Goal: Information Seeking & Learning: Learn about a topic

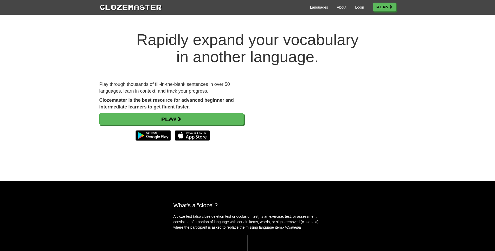
click at [0, 94] on div "Rapidly expand your vocabulary in another language. Play through thousands of f…" at bounding box center [247, 101] width 495 height 161
click at [57, 156] on div "Rapidly expand your vocabulary in another language. Play through thousands of f…" at bounding box center [247, 101] width 495 height 161
click at [354, 4] on div "Languages About Login Play" at bounding box center [279, 7] width 234 height 10
click at [355, 7] on link "Login" at bounding box center [359, 7] width 9 height 5
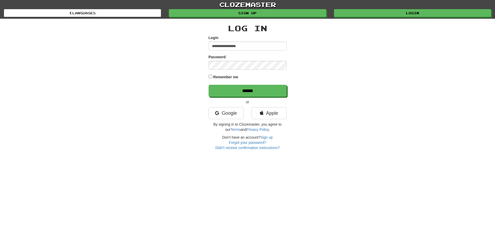
type input "**********"
click at [209, 85] on input "******" at bounding box center [248, 91] width 78 height 12
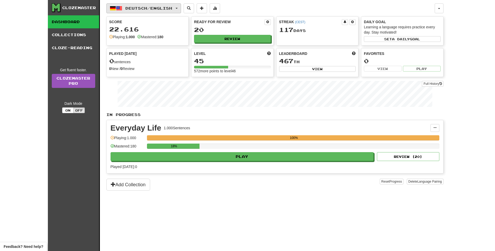
click at [139, 7] on span "Deutsch / English" at bounding box center [148, 8] width 47 height 4
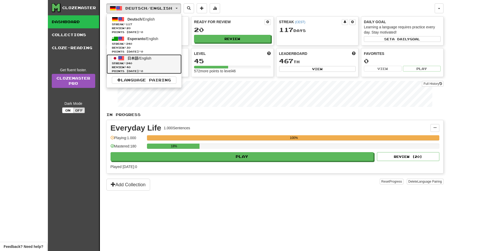
click at [148, 65] on span "Streak: 340" at bounding box center [144, 63] width 65 height 4
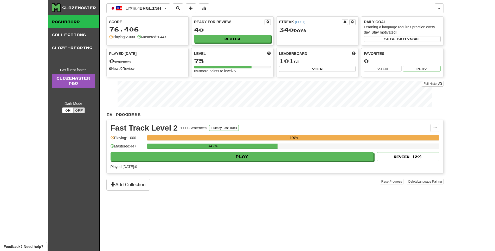
click at [266, 169] on div "Played today: 0" at bounding box center [275, 166] width 329 height 5
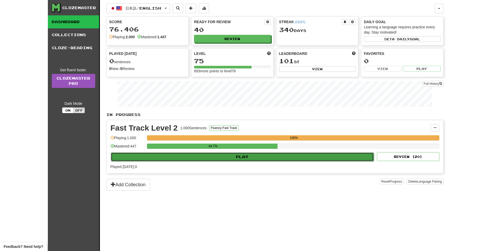
click at [264, 161] on button "Play" at bounding box center [242, 156] width 263 height 9
select select "**"
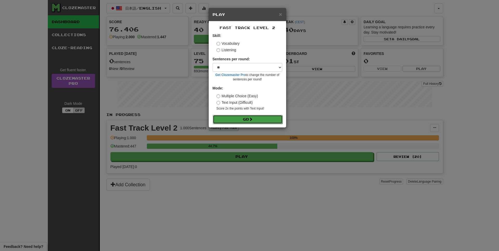
click at [268, 124] on button "Go" at bounding box center [248, 119] width 70 height 9
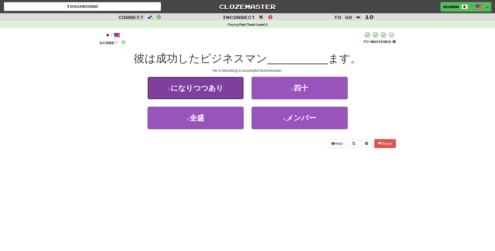
click at [204, 92] on span "になりつつあり" at bounding box center [197, 88] width 53 height 8
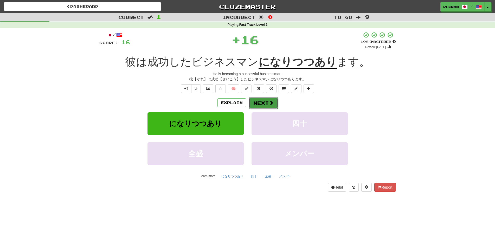
click at [254, 109] on button "Next" at bounding box center [263, 103] width 29 height 12
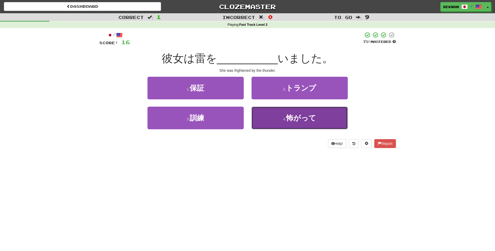
click at [285, 121] on small "4 ." at bounding box center [284, 119] width 3 height 4
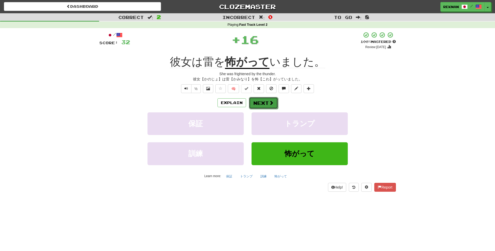
click at [266, 109] on button "Next" at bounding box center [263, 103] width 29 height 12
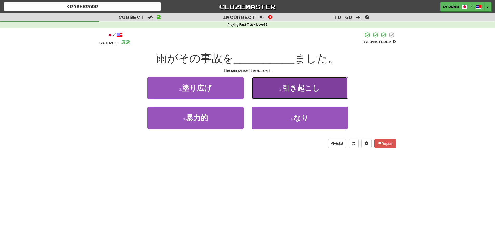
click at [320, 92] on span "引き起こし" at bounding box center [301, 88] width 37 height 8
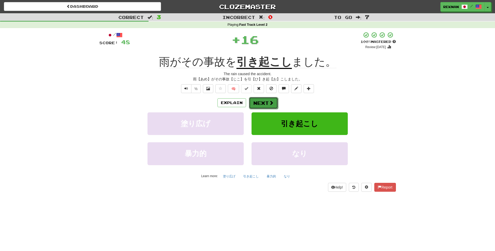
click at [268, 109] on button "Next" at bounding box center [263, 103] width 29 height 12
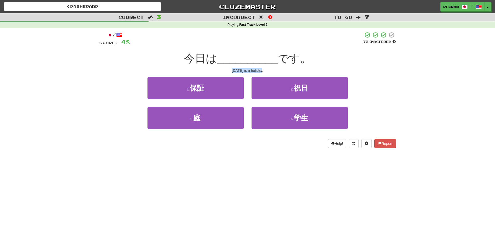
drag, startPoint x: 223, startPoint y: 74, endPoint x: 287, endPoint y: 78, distance: 63.9
click at [287, 73] on div "Today is a holiday." at bounding box center [247, 70] width 297 height 5
copy div "Today is a holiday."
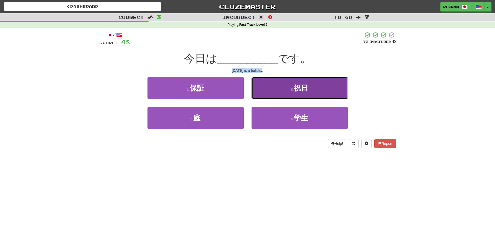
click at [297, 92] on span "祝日" at bounding box center [301, 88] width 15 height 8
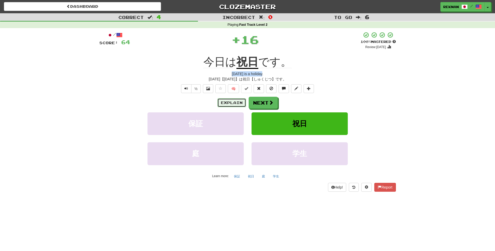
click at [236, 107] on button "Explain" at bounding box center [231, 102] width 29 height 9
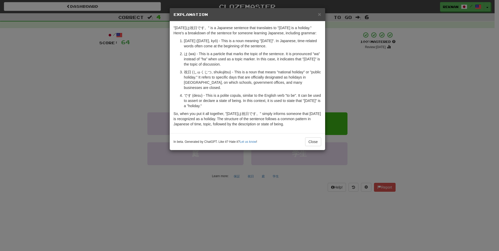
click at [42, 73] on div "× Explanation "今日は祝日です。" is a Japanese sentence that translates to "Today is a …" at bounding box center [249, 125] width 499 height 251
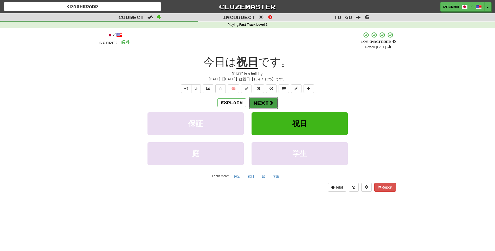
click at [277, 109] on button "Next" at bounding box center [263, 103] width 29 height 12
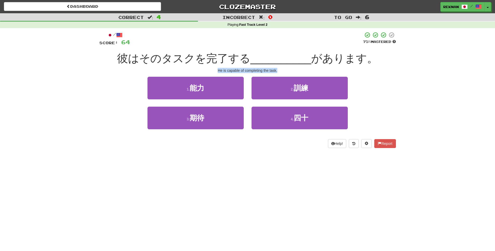
drag, startPoint x: 211, startPoint y: 79, endPoint x: 307, endPoint y: 81, distance: 96.3
click at [307, 81] on div "/ Score: 64 75 % Mastered 彼はそのタスクを完了する __________ があります。 He is capable of compl…" at bounding box center [247, 90] width 297 height 116
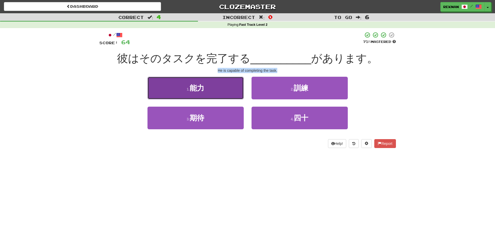
click at [232, 99] on button "1 . 能力" at bounding box center [195, 88] width 96 height 23
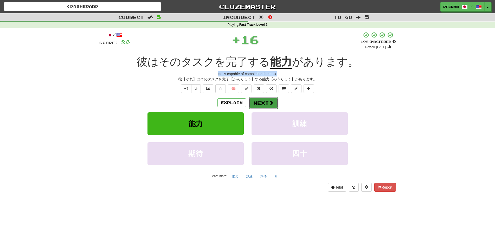
click at [265, 109] on button "Next" at bounding box center [263, 103] width 29 height 12
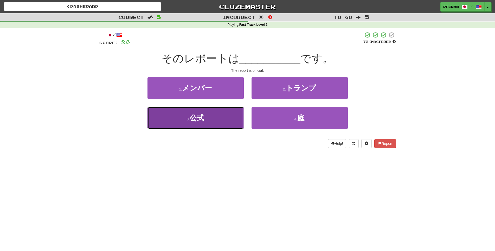
click at [215, 129] on button "3 . 公式" at bounding box center [195, 118] width 96 height 23
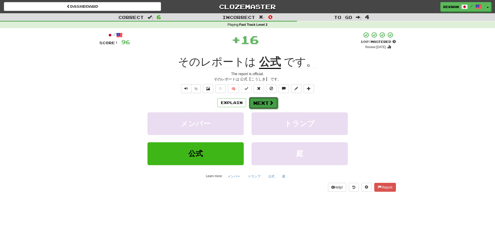
click at [260, 109] on button "Next" at bounding box center [263, 103] width 29 height 12
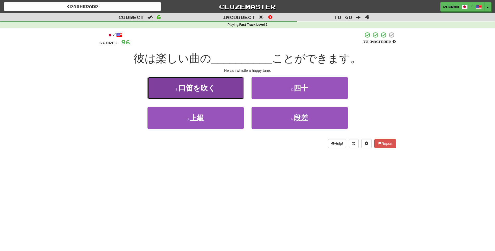
click at [179, 92] on span "口笛を吹く" at bounding box center [196, 88] width 37 height 8
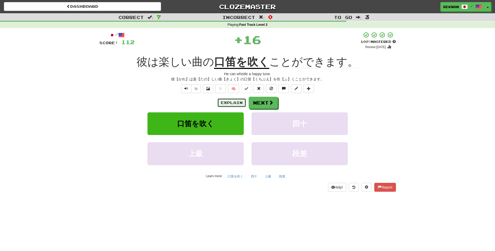
click at [234, 107] on button "Explain" at bounding box center [231, 102] width 29 height 9
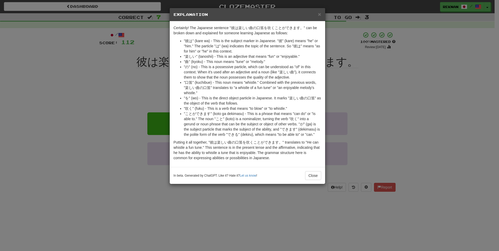
click at [71, 118] on div "× Explanation Certainly! The Japanese sentence "彼は楽しい曲の口笛を吹くことができます。" can be br…" at bounding box center [249, 125] width 499 height 251
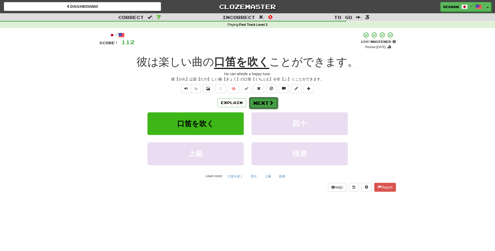
click at [264, 109] on button "Next" at bounding box center [263, 103] width 29 height 12
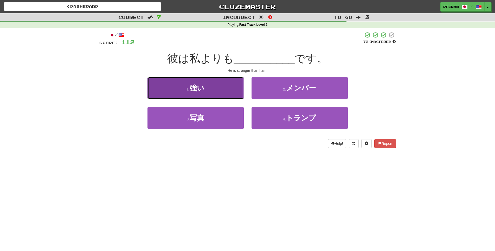
click at [237, 96] on button "1 . 強い" at bounding box center [195, 88] width 96 height 23
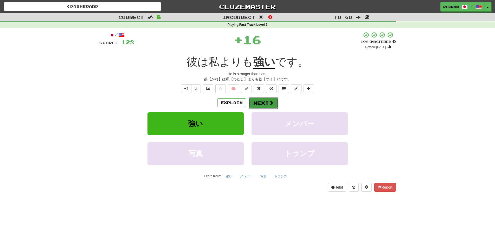
click at [275, 109] on button "Next" at bounding box center [263, 103] width 29 height 12
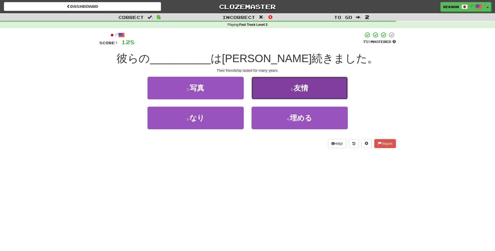
click at [285, 99] on button "2 . 友情" at bounding box center [300, 88] width 96 height 23
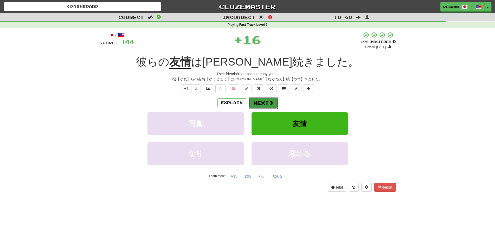
click at [261, 109] on button "Next" at bounding box center [263, 103] width 29 height 12
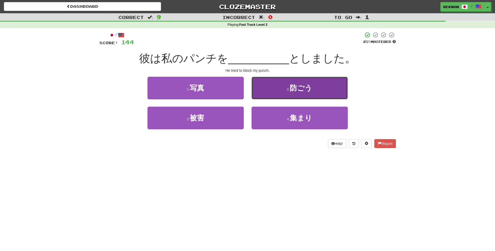
click at [294, 92] on span "防ごう" at bounding box center [301, 88] width 22 height 8
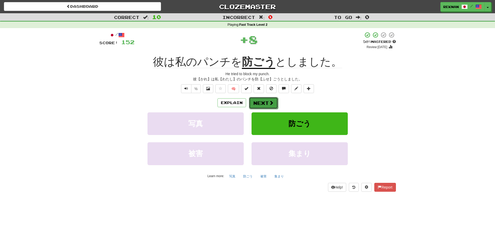
click at [268, 109] on button "Next" at bounding box center [263, 103] width 29 height 12
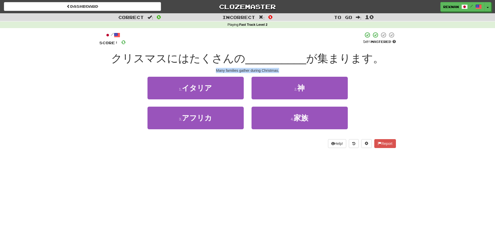
drag, startPoint x: 201, startPoint y: 74, endPoint x: 295, endPoint y: 77, distance: 93.7
click at [295, 73] on div "Many families gather during Christmas." at bounding box center [247, 70] width 297 height 5
copy div "Many families gather during Christmas."
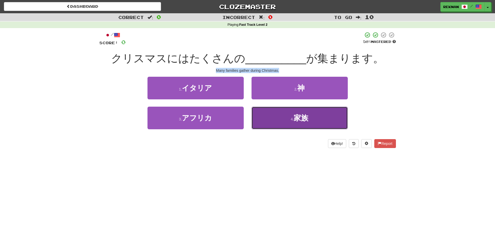
click at [313, 129] on button "4 . 家族" at bounding box center [300, 118] width 96 height 23
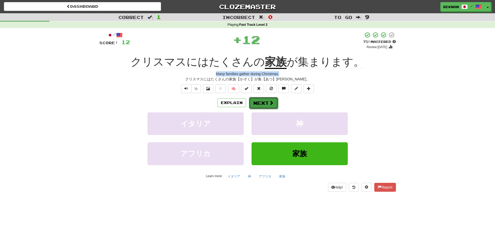
click at [273, 108] on button "Next" at bounding box center [263, 103] width 29 height 12
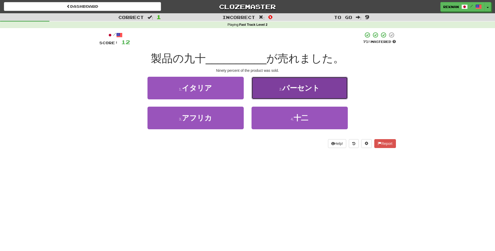
click at [278, 99] on button "2 . パーセント" at bounding box center [300, 88] width 96 height 23
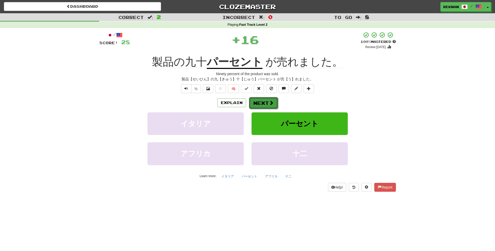
click at [269, 109] on button "Next" at bounding box center [263, 103] width 29 height 12
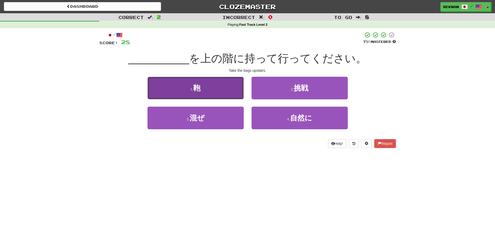
click at [194, 89] on button "1 . 鞄" at bounding box center [195, 88] width 96 height 23
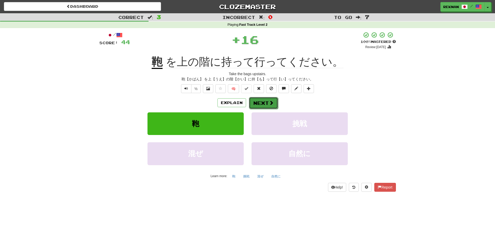
click at [262, 109] on button "Next" at bounding box center [263, 103] width 29 height 12
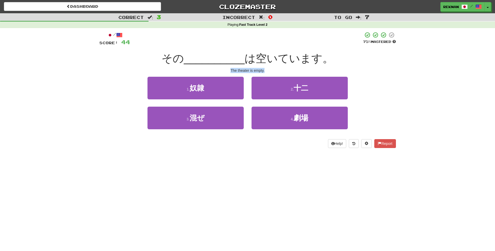
drag, startPoint x: 249, startPoint y: 77, endPoint x: 290, endPoint y: 80, distance: 40.9
click at [290, 80] on div "/ Score: 44 75 % Mastered その __________ は空いています。 The theater is empty. 1 . 奴隷 2…" at bounding box center [247, 90] width 297 height 116
copy div "The theater is empty."
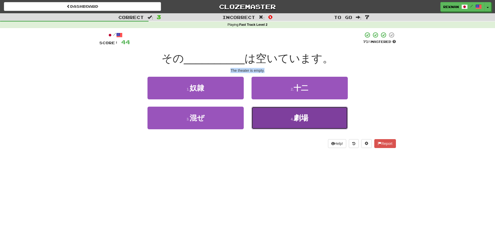
click at [272, 123] on button "4 . 劇場" at bounding box center [300, 118] width 96 height 23
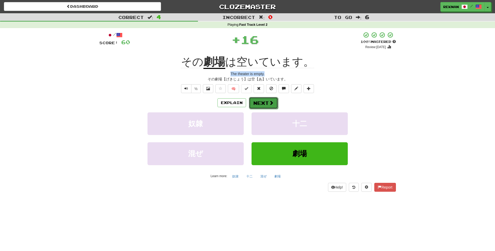
click at [263, 109] on button "Next" at bounding box center [263, 103] width 29 height 12
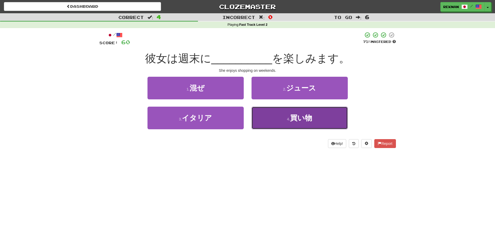
click at [282, 129] on button "4 . 買い物" at bounding box center [300, 118] width 96 height 23
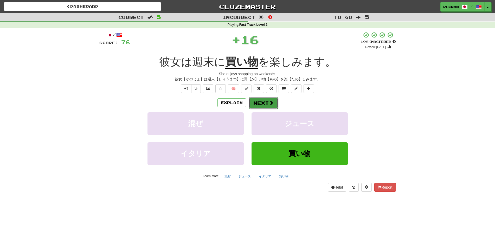
click at [271, 105] on span at bounding box center [271, 102] width 5 height 5
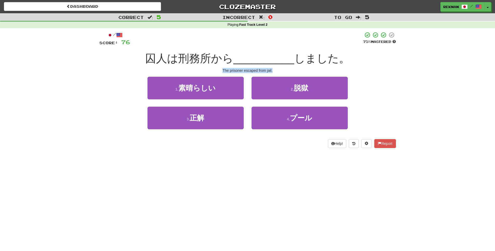
drag, startPoint x: 216, startPoint y: 75, endPoint x: 304, endPoint y: 78, distance: 87.2
click at [304, 73] on div "The prisoner escaped from jail." at bounding box center [247, 70] width 297 height 5
copy div "The prisoner escaped from jail."
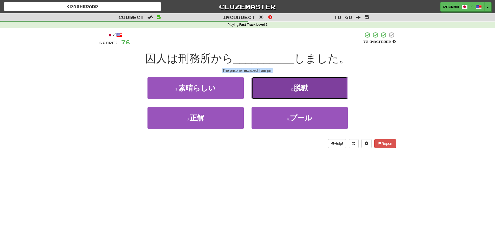
click at [315, 95] on button "2 . 脱獄" at bounding box center [300, 88] width 96 height 23
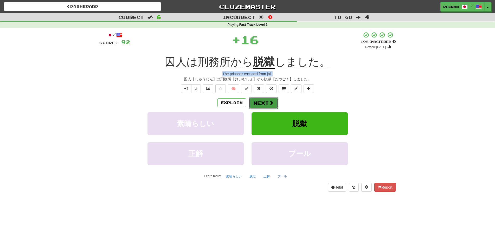
click at [261, 109] on button "Next" at bounding box center [263, 103] width 29 height 12
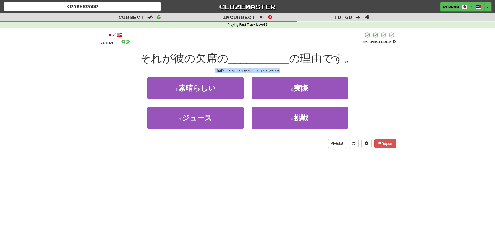
drag, startPoint x: 201, startPoint y: 79, endPoint x: 299, endPoint y: 69, distance: 99.4
click at [310, 79] on div "/ Score: 92 50 % Mastered それが彼の欠席の __________ の理由です。 That's the actual reason f…" at bounding box center [247, 90] width 297 height 116
copy div "That's the actual reason for his absence."
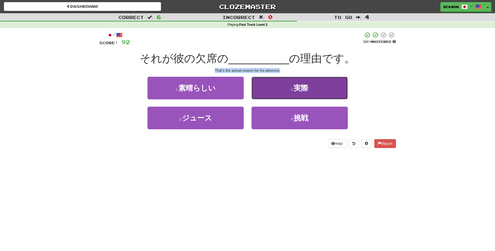
click at [317, 94] on button "2 . 実際" at bounding box center [300, 88] width 96 height 23
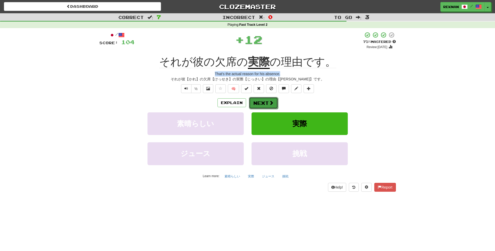
click at [269, 109] on button "Next" at bounding box center [263, 103] width 29 height 12
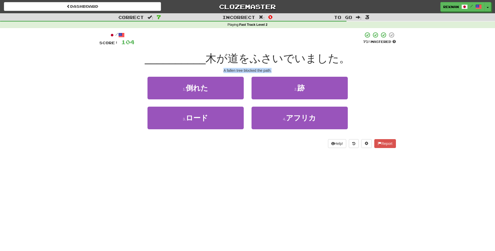
drag, startPoint x: 215, startPoint y: 76, endPoint x: 310, endPoint y: 80, distance: 94.8
click at [310, 80] on div "/ Score: 104 75 % Mastered __________ 木が道をふさいでいました。 A fallen tree blocked the p…" at bounding box center [247, 90] width 297 height 116
copy div "A fallen tree blocked the path."
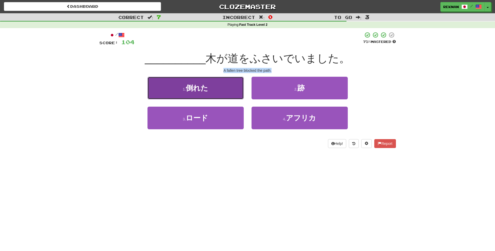
click at [229, 88] on button "1 . 倒れた" at bounding box center [195, 88] width 96 height 23
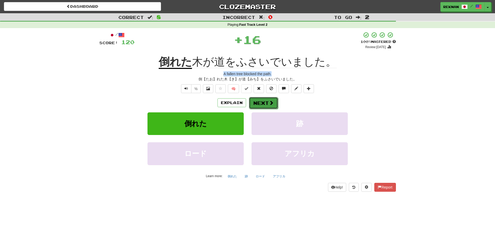
click at [261, 109] on button "Next" at bounding box center [263, 103] width 29 height 12
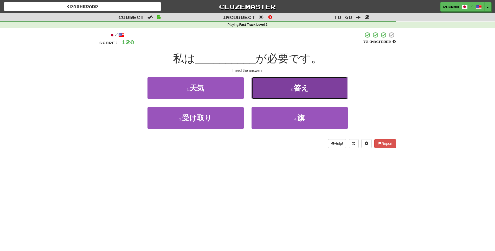
click at [254, 99] on button "2 . 答え" at bounding box center [300, 88] width 96 height 23
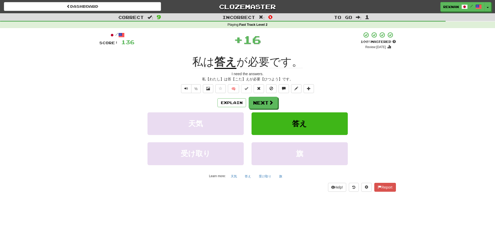
click at [252, 118] on div "Explain Next 天気 答え 受け取り 旗 Learn more: 天気 答え 受け取り 旗" at bounding box center [247, 139] width 297 height 84
click at [257, 109] on button "Next" at bounding box center [263, 103] width 29 height 12
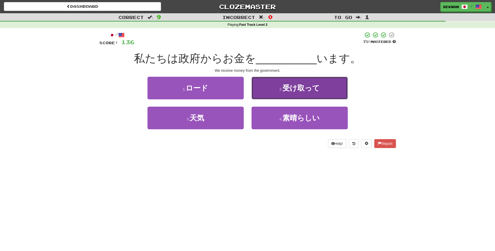
click at [309, 87] on button "2 . 受け取って" at bounding box center [300, 88] width 96 height 23
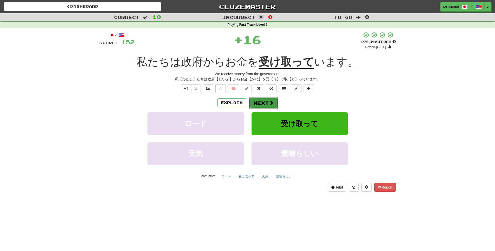
click at [272, 105] on span at bounding box center [271, 102] width 5 height 5
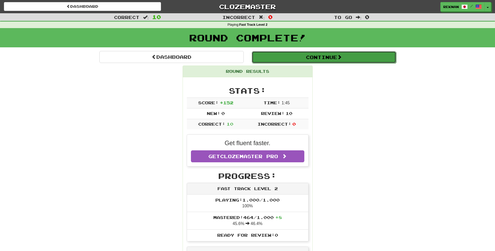
click at [322, 63] on button "Continue" at bounding box center [324, 57] width 144 height 12
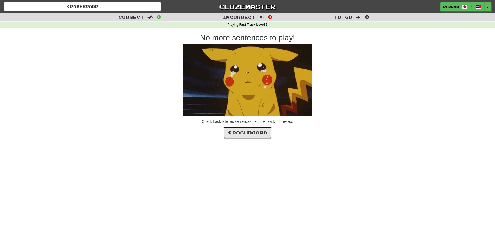
click at [241, 137] on link "Dashboard" at bounding box center [247, 133] width 49 height 12
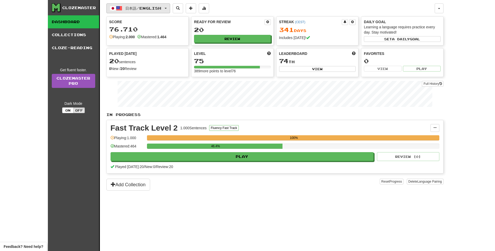
drag, startPoint x: 186, startPoint y: 9, endPoint x: 183, endPoint y: 11, distance: 3.8
click at [186, 9] on div "日本語 / English Deutsch / English Streak: 117 Review: 20 Points today: 0 Esperant…" at bounding box center [270, 8] width 328 height 10
click at [170, 12] on button "日本語 / English" at bounding box center [138, 8] width 64 height 10
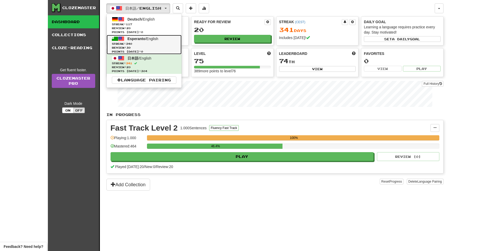
click at [166, 46] on span "Streak: 340" at bounding box center [144, 44] width 65 height 4
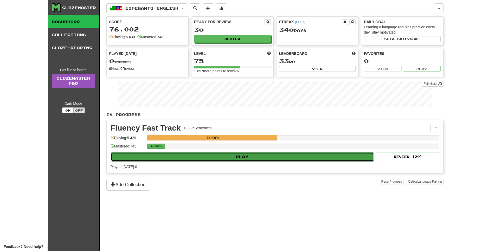
click at [291, 161] on button "Play" at bounding box center [242, 156] width 263 height 9
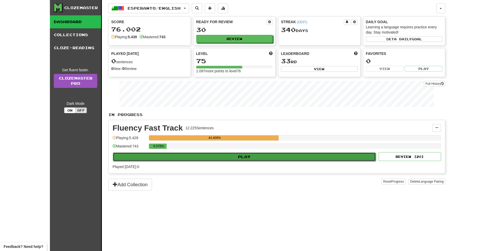
select select "**"
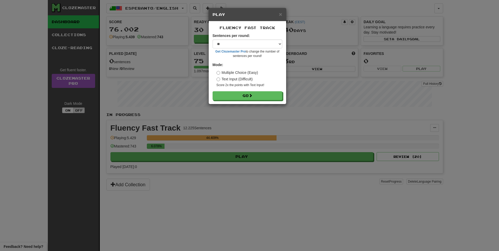
click at [259, 95] on form "Sentences per round: * ** ** ** ** ** *** ******** Get Clozemaster Pro to chang…" at bounding box center [248, 66] width 70 height 67
click at [257, 99] on button "Go" at bounding box center [248, 96] width 70 height 9
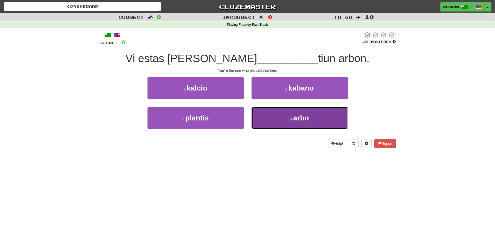
click at [264, 128] on button "4 . [GEOGRAPHIC_DATA]" at bounding box center [300, 118] width 96 height 23
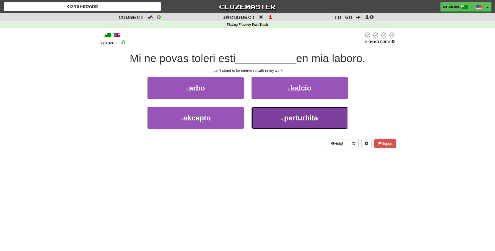
click at [262, 129] on button "4 . perturbita" at bounding box center [300, 118] width 96 height 23
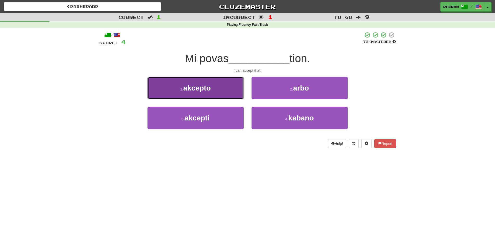
click at [147, 77] on button "1 . akcepto" at bounding box center [195, 88] width 96 height 23
click at [212, 102] on div "1 . akcepto 2 . arbo 3 . akcepti 4 . [GEOGRAPHIC_DATA]" at bounding box center [247, 107] width 297 height 60
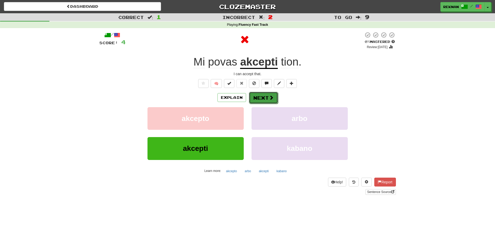
click at [277, 104] on button "Next" at bounding box center [263, 98] width 29 height 12
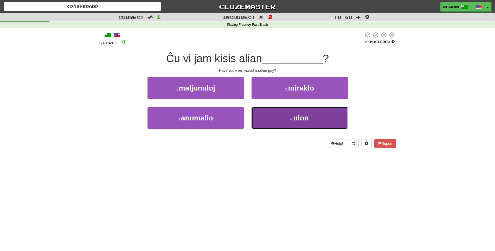
click at [286, 122] on button "4 . ulon" at bounding box center [300, 118] width 96 height 23
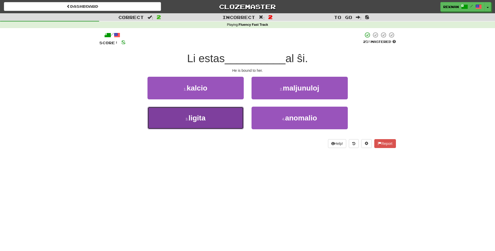
click at [225, 129] on button "3 . ligita" at bounding box center [195, 118] width 96 height 23
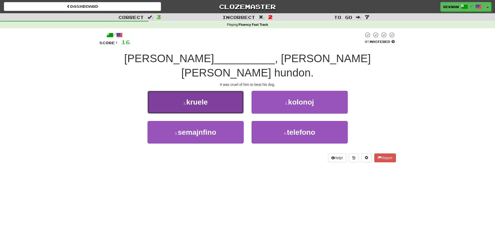
click at [236, 91] on button "1 . kruele" at bounding box center [195, 102] width 96 height 23
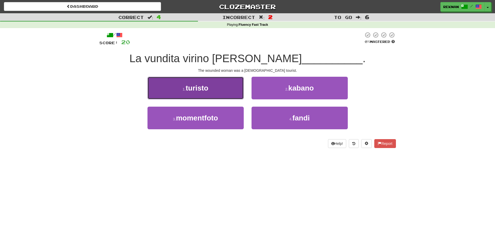
click at [236, 99] on button "1 . turisto" at bounding box center [195, 88] width 96 height 23
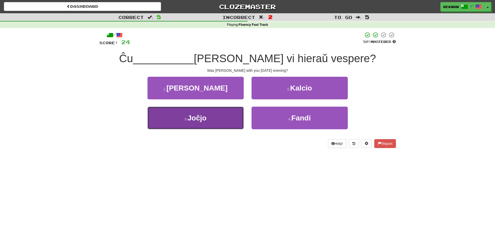
click at [186, 121] on small "3 ." at bounding box center [185, 119] width 3 height 4
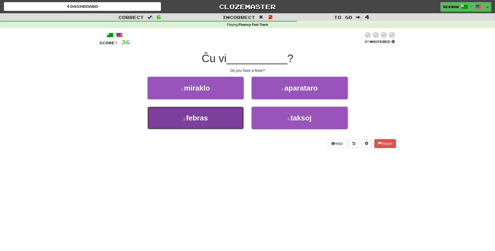
click at [209, 121] on button "3 . febras" at bounding box center [195, 118] width 96 height 23
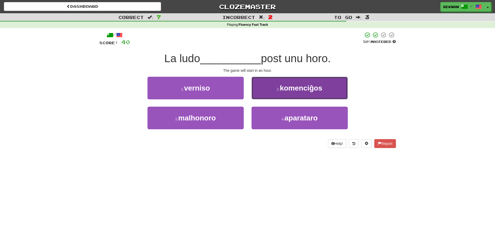
click at [302, 99] on button "2 . komenciĝos" at bounding box center [300, 88] width 96 height 23
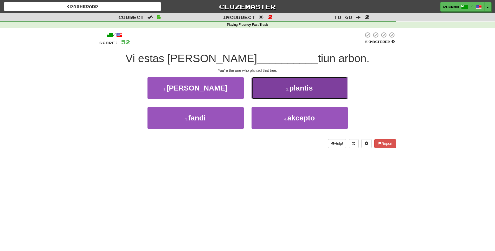
click at [259, 99] on button "2 . plantis" at bounding box center [300, 88] width 96 height 23
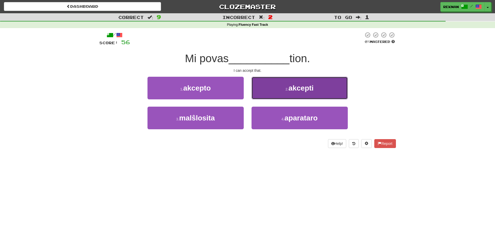
click at [255, 99] on button "2 . akcepti" at bounding box center [300, 88] width 96 height 23
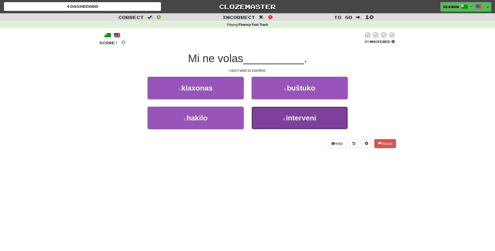
click at [272, 125] on button "4 . interveni" at bounding box center [300, 118] width 96 height 23
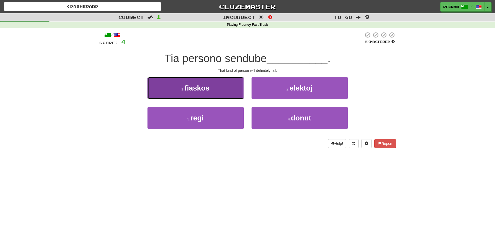
click at [197, 92] on span "fiaskos" at bounding box center [196, 88] width 25 height 8
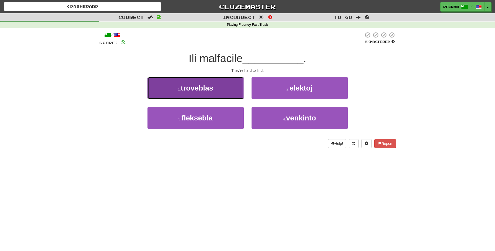
click at [212, 99] on button "1 . troveblas" at bounding box center [195, 88] width 96 height 23
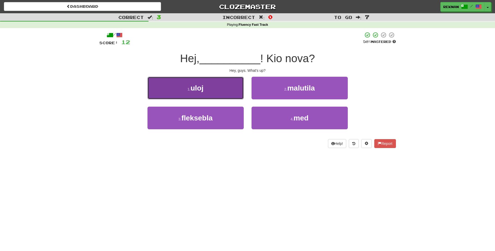
click at [225, 99] on button "1 . uloj" at bounding box center [195, 88] width 96 height 23
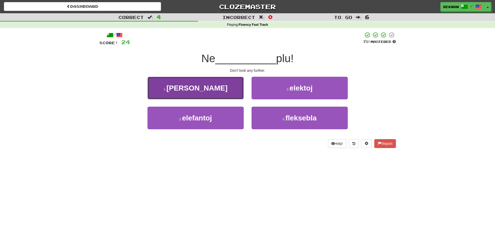
click at [221, 99] on button "1 . serĉu" at bounding box center [195, 88] width 96 height 23
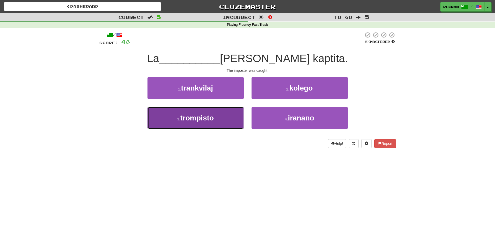
click at [212, 122] on span "trompisto" at bounding box center [197, 118] width 34 height 8
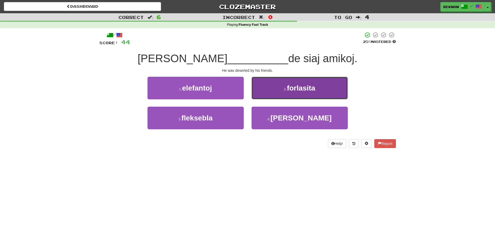
click at [296, 92] on span "forlasita" at bounding box center [301, 88] width 28 height 8
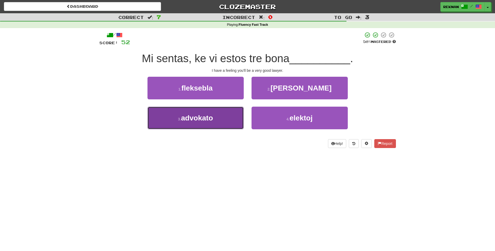
click at [178, 124] on button "3 . advokato" at bounding box center [195, 118] width 96 height 23
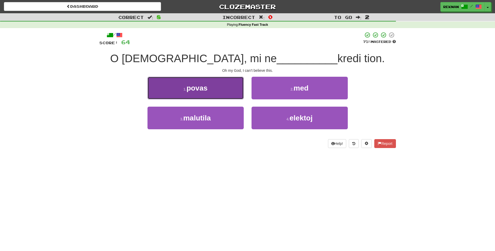
click at [224, 99] on button "1 . povas" at bounding box center [195, 88] width 96 height 23
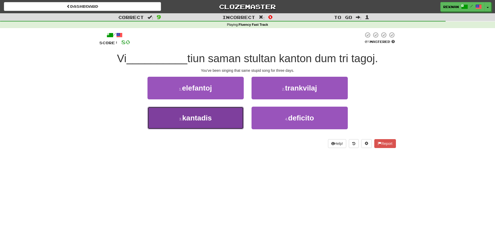
click at [235, 126] on button "3 . kantadis" at bounding box center [195, 118] width 96 height 23
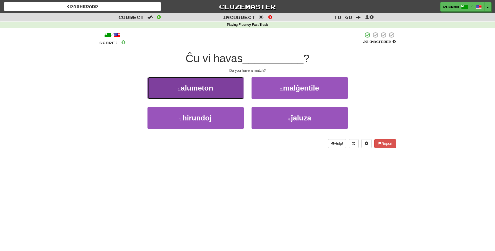
click at [194, 91] on span "alumeton" at bounding box center [197, 88] width 32 height 8
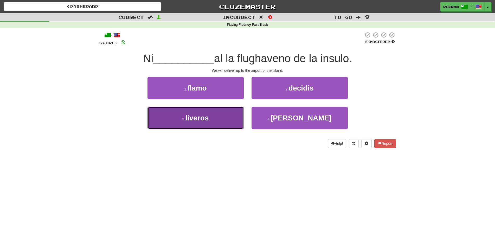
click at [212, 129] on button "3 . liveros" at bounding box center [195, 118] width 96 height 23
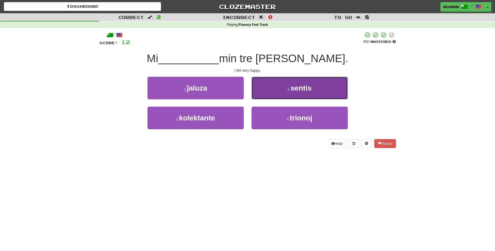
click at [282, 91] on button "2 . sentis" at bounding box center [300, 88] width 96 height 23
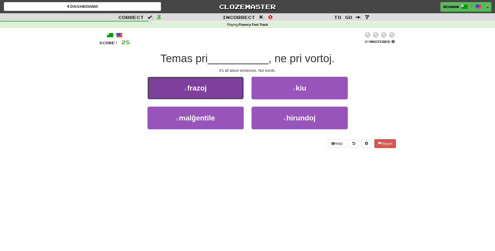
click at [216, 99] on button "1 . frazoj" at bounding box center [195, 88] width 96 height 23
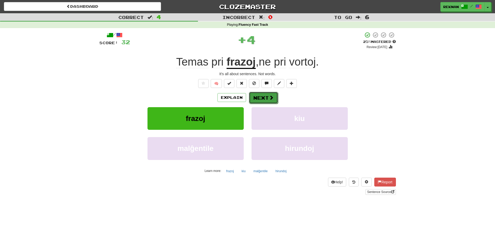
click at [272, 104] on button "Next" at bounding box center [263, 98] width 29 height 12
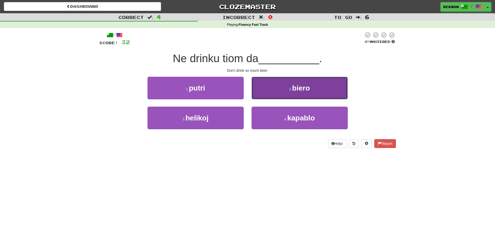
click at [263, 99] on button "2 . biero" at bounding box center [300, 88] width 96 height 23
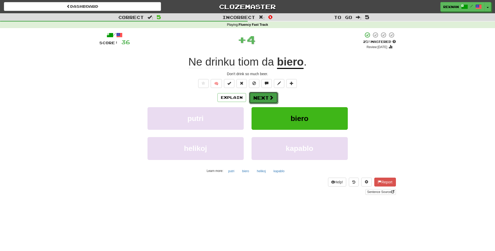
click at [256, 104] on button "Next" at bounding box center [263, 98] width 29 height 12
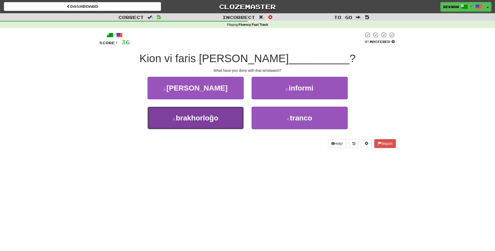
click at [218, 122] on span "brakhorloĝo" at bounding box center [197, 118] width 42 height 8
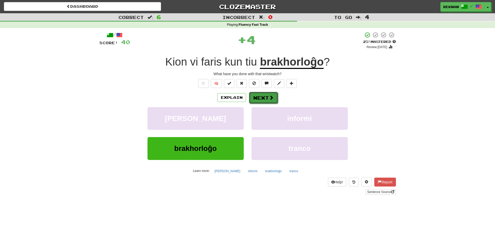
click at [260, 103] on button "Next" at bounding box center [263, 98] width 29 height 12
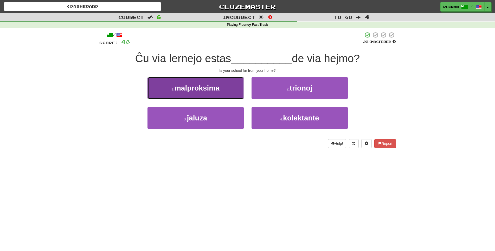
click at [207, 92] on span "malproksima" at bounding box center [197, 88] width 45 height 8
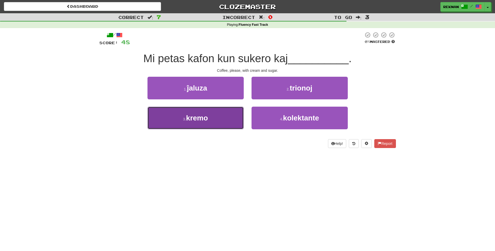
click at [193, 129] on button "3 . kremo" at bounding box center [195, 118] width 96 height 23
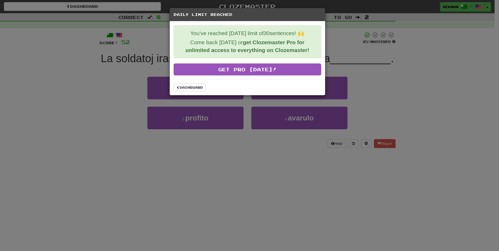
click at [192, 87] on div "Dashboard" at bounding box center [248, 87] width 156 height 16
click at [190, 91] on link "Dashboard" at bounding box center [190, 88] width 32 height 8
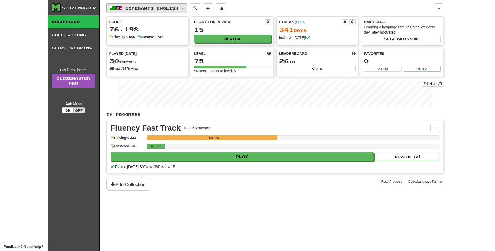
click at [178, 10] on span "Esperanto / English" at bounding box center [151, 8] width 53 height 4
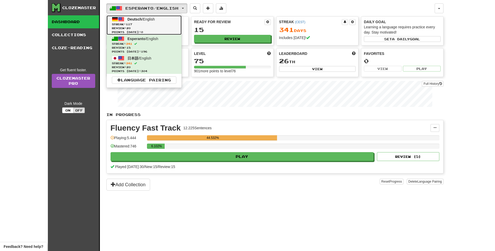
click at [174, 24] on span "Streak: 117" at bounding box center [144, 24] width 65 height 4
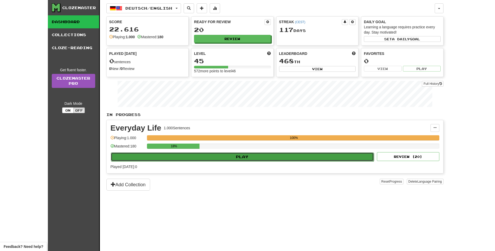
click at [265, 161] on button "Play" at bounding box center [242, 156] width 263 height 9
select select "**"
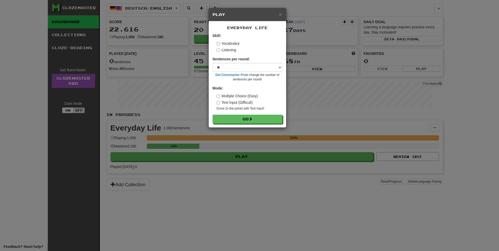
click at [254, 127] on div "Everyday Life Skill: Vocabulary Listening Sentences per round: * ** ** ** ** **…" at bounding box center [248, 74] width 78 height 106
click at [253, 121] on span at bounding box center [251, 119] width 4 height 4
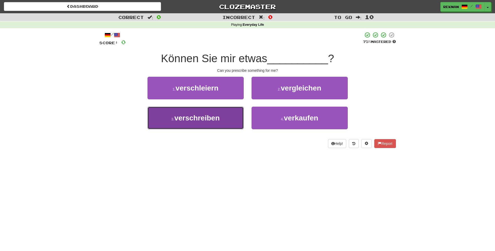
click at [226, 129] on button "3 . verschreiben" at bounding box center [195, 118] width 96 height 23
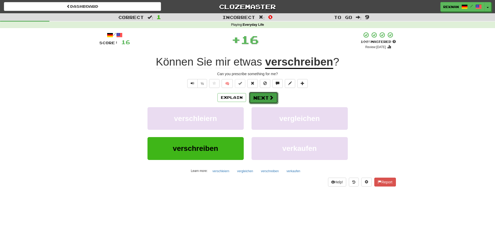
click at [270, 100] on span at bounding box center [271, 97] width 5 height 5
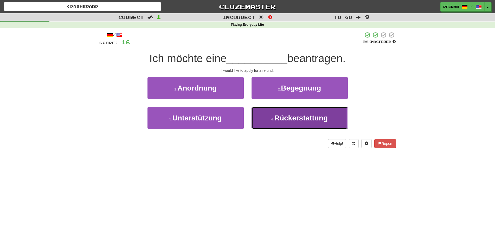
click at [268, 129] on button "4 . Rückerstattung" at bounding box center [300, 118] width 96 height 23
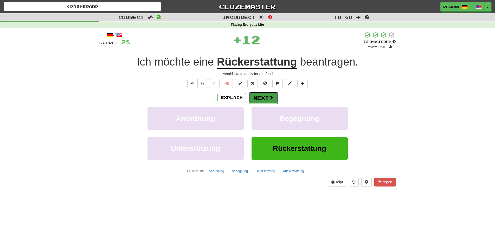
click at [262, 104] on button "Next" at bounding box center [263, 98] width 29 height 12
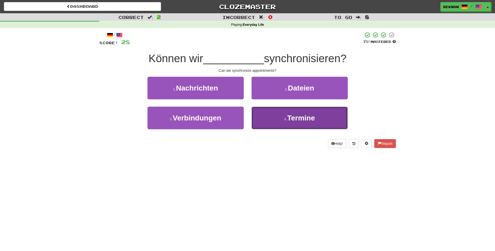
click at [267, 122] on button "4 . Termine" at bounding box center [300, 118] width 96 height 23
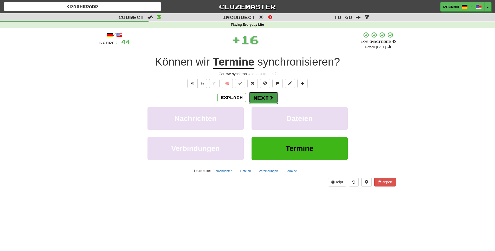
click at [266, 100] on button "Next" at bounding box center [263, 98] width 29 height 12
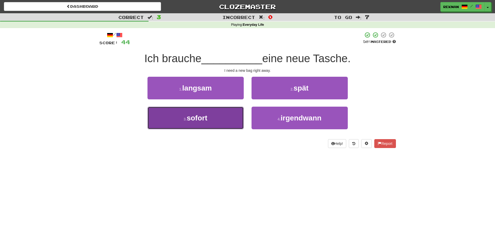
click at [195, 122] on span "sofort" at bounding box center [197, 118] width 21 height 8
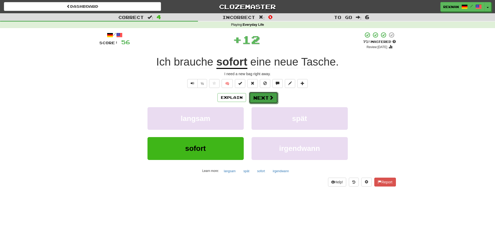
click at [276, 100] on button "Next" at bounding box center [263, 98] width 29 height 12
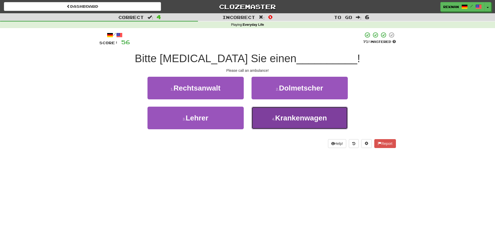
click at [280, 122] on span "Krankenwagen" at bounding box center [301, 118] width 52 height 8
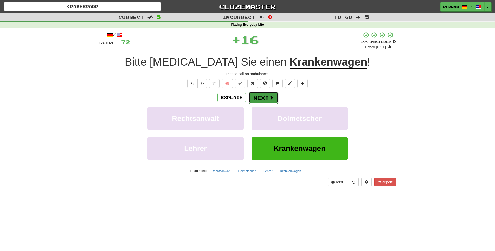
click at [267, 104] on button "Next" at bounding box center [263, 98] width 29 height 12
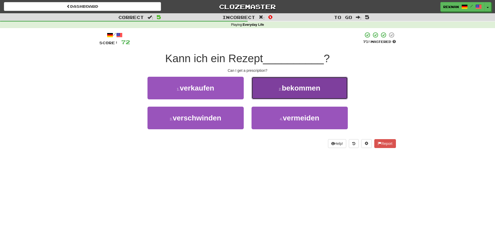
click at [274, 97] on button "2 . bekommen" at bounding box center [300, 88] width 96 height 23
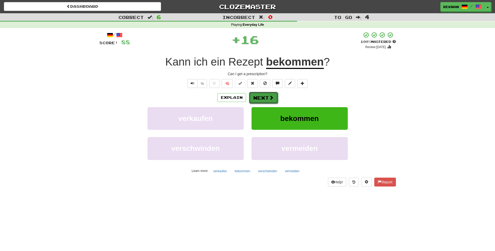
click at [269, 104] on button "Next" at bounding box center [263, 98] width 29 height 12
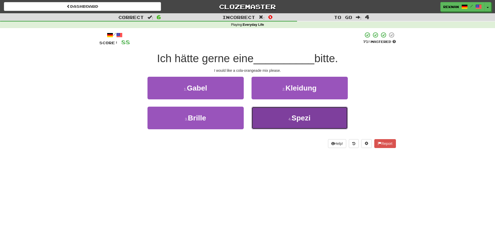
click at [288, 121] on small "4 ." at bounding box center [289, 119] width 3 height 4
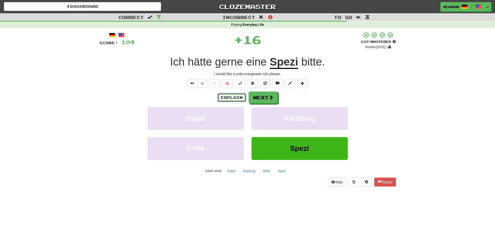
click at [229, 101] on button "Explain" at bounding box center [231, 97] width 29 height 9
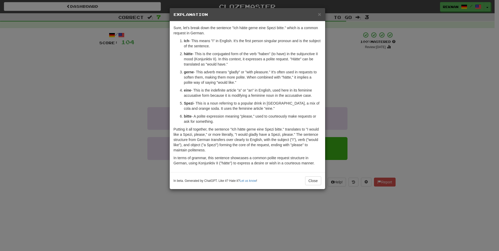
click at [431, 146] on div "× Explanation Sure, let's break down the sentence "Ich hätte gerne eine Spezi b…" at bounding box center [249, 125] width 499 height 251
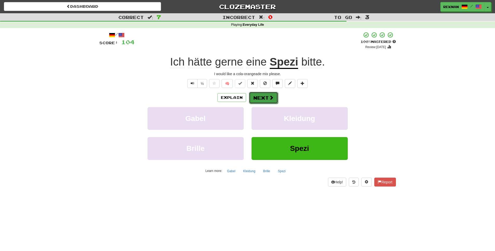
click at [272, 100] on span at bounding box center [271, 97] width 5 height 5
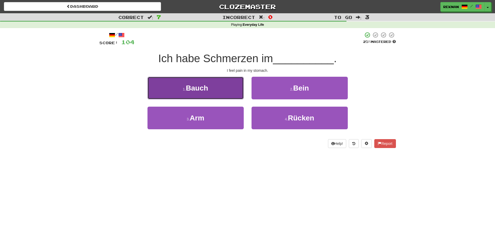
click at [206, 92] on span "Bauch" at bounding box center [197, 88] width 22 height 8
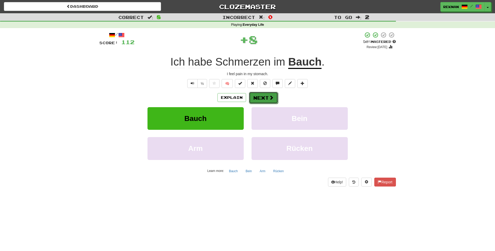
click at [269, 104] on button "Next" at bounding box center [263, 98] width 29 height 12
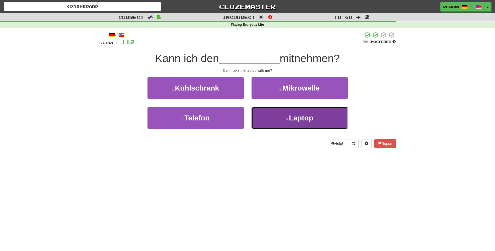
click at [280, 124] on button "4 . Laptop" at bounding box center [300, 118] width 96 height 23
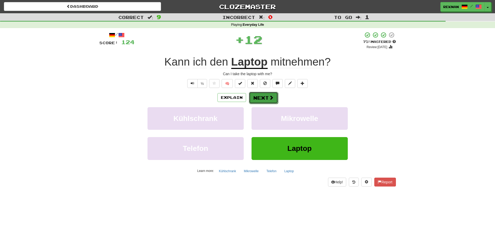
click at [268, 104] on button "Next" at bounding box center [263, 98] width 29 height 12
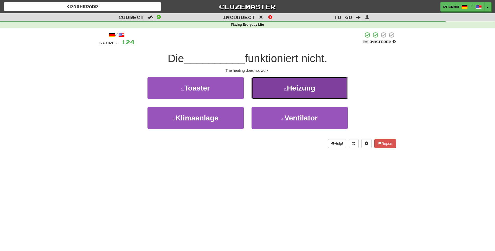
click at [278, 96] on button "2 . Heizung" at bounding box center [300, 88] width 96 height 23
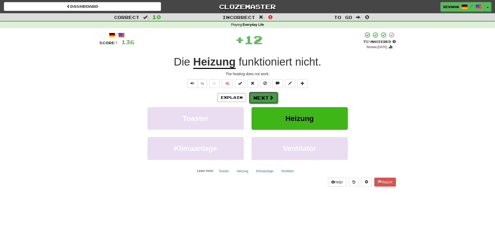
click at [267, 104] on button "Next" at bounding box center [263, 98] width 29 height 12
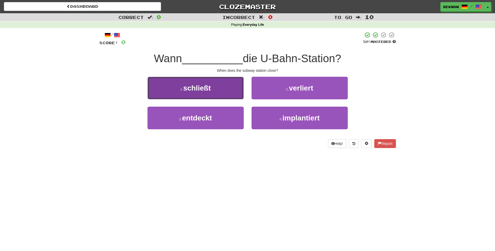
click at [184, 92] on span "schließt" at bounding box center [197, 88] width 28 height 8
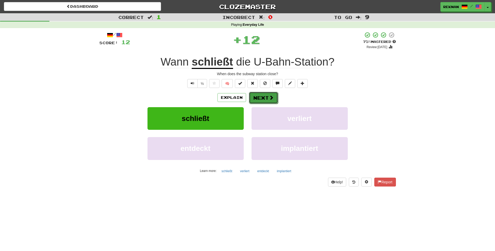
click at [272, 104] on button "Next" at bounding box center [263, 98] width 29 height 12
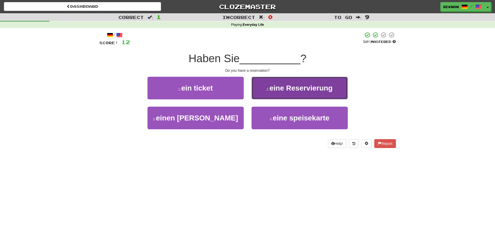
click at [275, 99] on button "2 . eine Reservierung" at bounding box center [300, 88] width 96 height 23
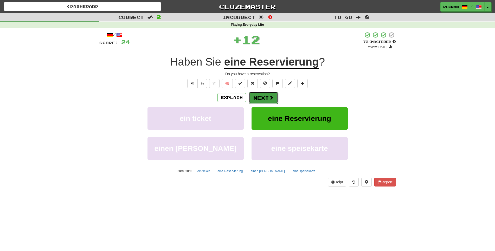
click at [249, 104] on button "Next" at bounding box center [263, 98] width 29 height 12
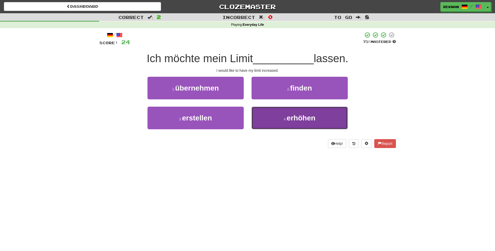
click at [298, 122] on span "erhöhen" at bounding box center [301, 118] width 29 height 8
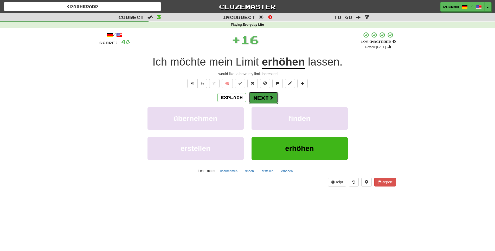
click at [267, 104] on button "Next" at bounding box center [263, 98] width 29 height 12
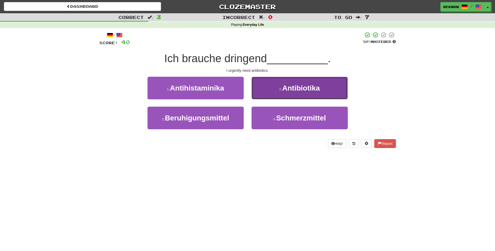
click at [320, 92] on span "Antibiotika" at bounding box center [301, 88] width 38 height 8
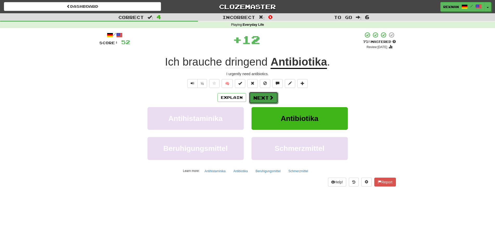
click at [266, 101] on button "Next" at bounding box center [263, 98] width 29 height 12
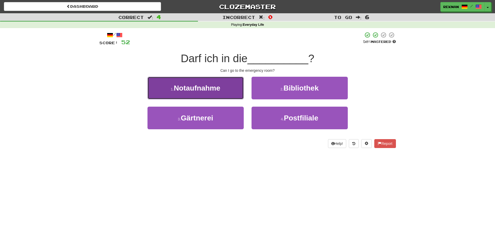
click at [172, 93] on button "1 . Notaufnahme" at bounding box center [195, 88] width 96 height 23
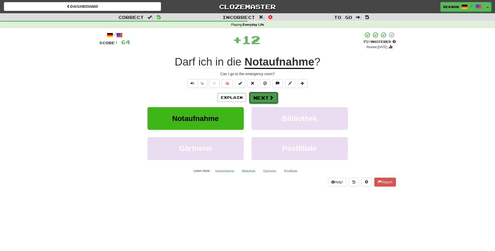
click at [258, 102] on button "Next" at bounding box center [263, 98] width 29 height 12
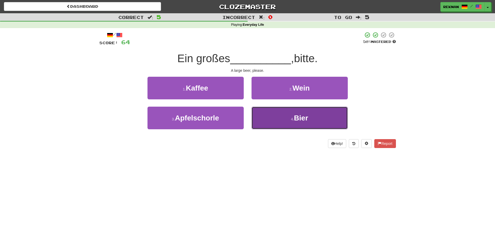
click at [270, 129] on button "4 . Bier" at bounding box center [300, 118] width 96 height 23
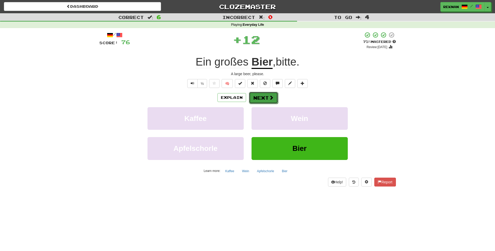
click at [265, 104] on button "Next" at bounding box center [263, 98] width 29 height 12
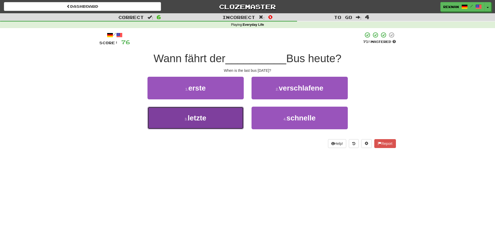
click at [185, 121] on small "3 ." at bounding box center [186, 119] width 3 height 4
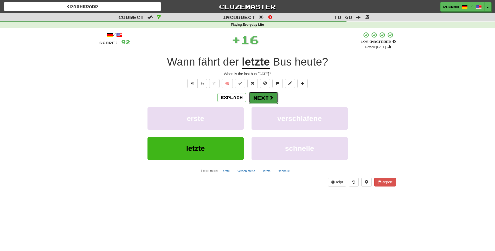
click at [269, 104] on button "Next" at bounding box center [263, 98] width 29 height 12
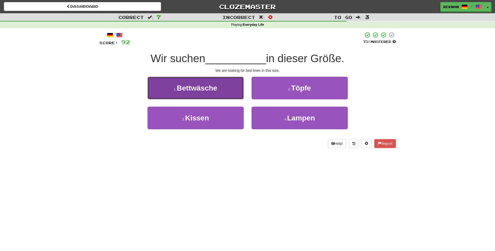
click at [205, 99] on button "1 . Bettwäsche" at bounding box center [195, 88] width 96 height 23
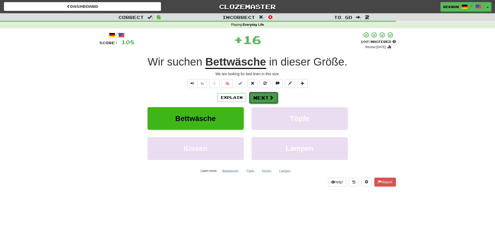
click at [267, 104] on button "Next" at bounding box center [263, 98] width 29 height 12
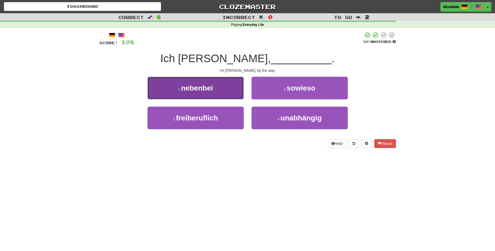
click at [200, 99] on button "1 . nebenbei" at bounding box center [195, 88] width 96 height 23
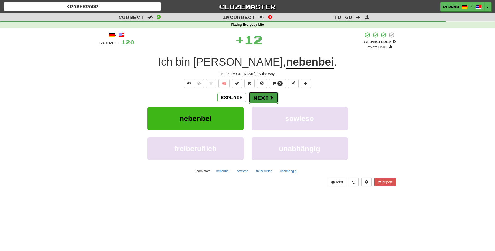
click at [268, 104] on button "Next" at bounding box center [263, 98] width 29 height 12
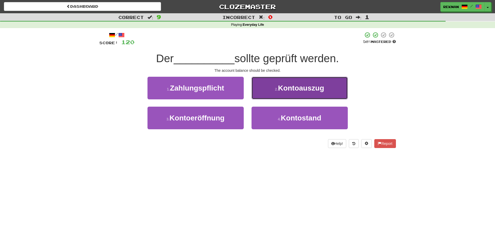
click at [272, 99] on button "2 . Kontoauszug" at bounding box center [300, 88] width 96 height 23
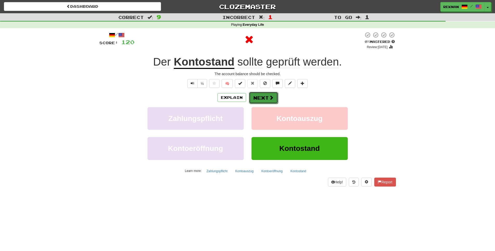
click at [250, 104] on button "Next" at bounding box center [263, 98] width 29 height 12
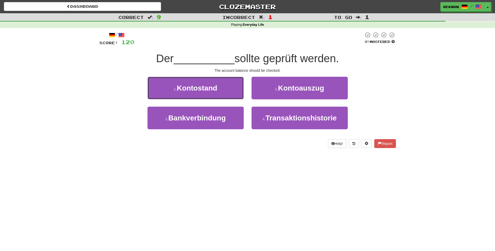
click at [224, 94] on button "1 . Kontostand" at bounding box center [195, 88] width 96 height 23
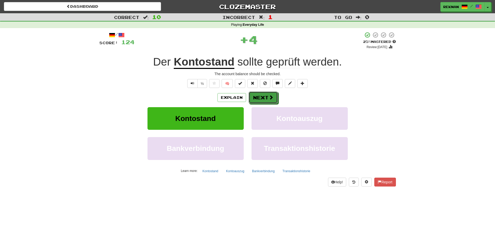
click at [262, 104] on button "Next" at bounding box center [263, 98] width 29 height 12
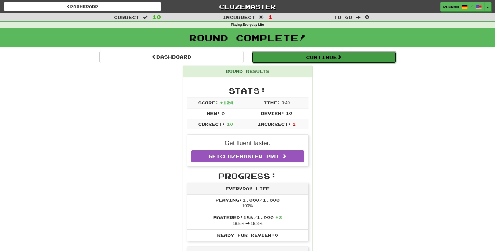
click at [337, 61] on button "Continue" at bounding box center [324, 57] width 144 height 12
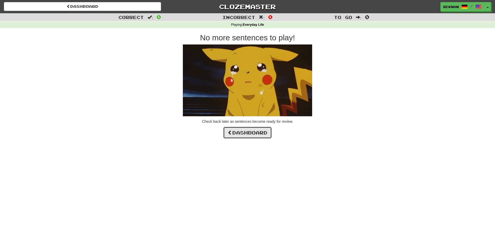
click at [254, 139] on link "Dashboard" at bounding box center [247, 133] width 49 height 12
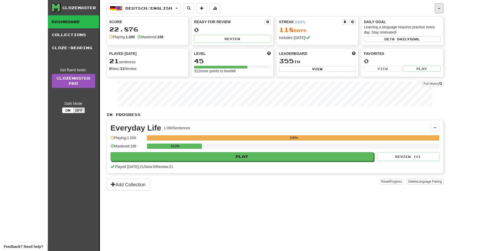
click at [444, 10] on div "Clozemaster Dashboard Collections Cloze-Reading Get fluent faster. Clozemaster …" at bounding box center [248, 125] width 400 height 251
click at [435, 8] on button "button" at bounding box center [439, 8] width 9 height 10
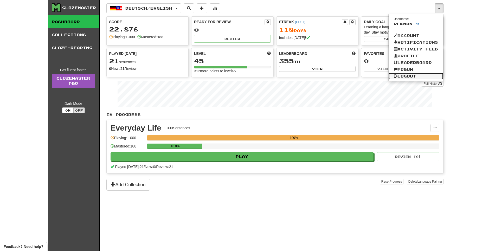
click at [410, 80] on link "Logout" at bounding box center [416, 76] width 55 height 7
